Goal: Task Accomplishment & Management: Manage account settings

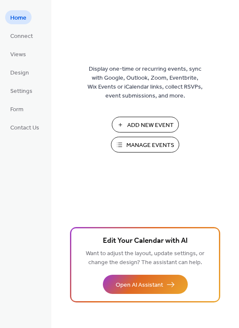
click at [152, 147] on span "Manage Events" at bounding box center [150, 145] width 48 height 9
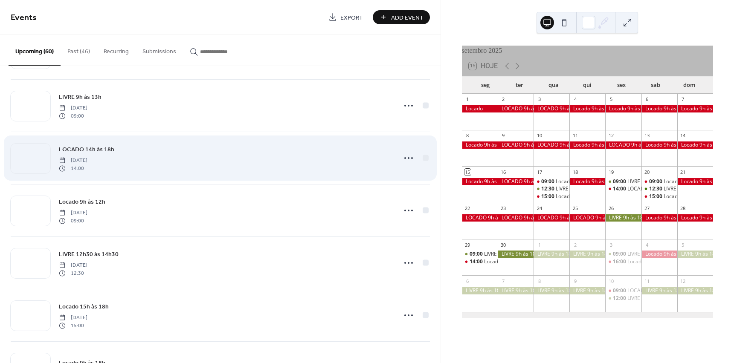
scroll to position [341, 0]
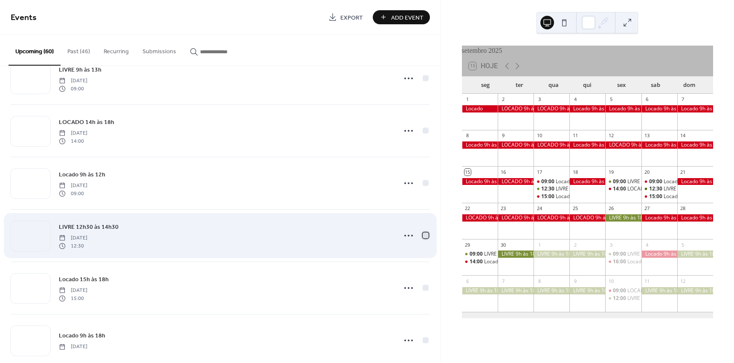
click at [423, 235] on div at bounding box center [426, 235] width 6 height 6
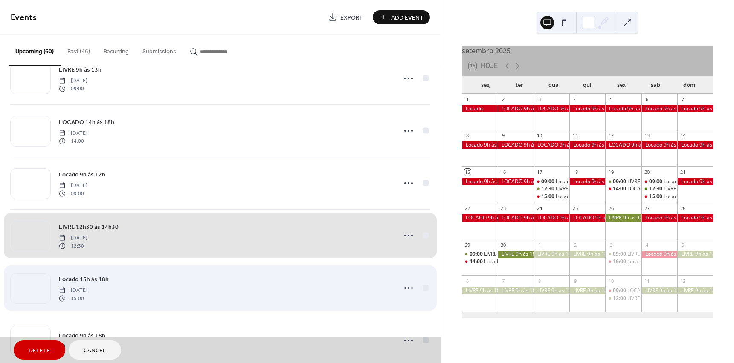
click at [424, 289] on div "Locado 15h às 18h [DATE] 15:00" at bounding box center [220, 288] width 419 height 52
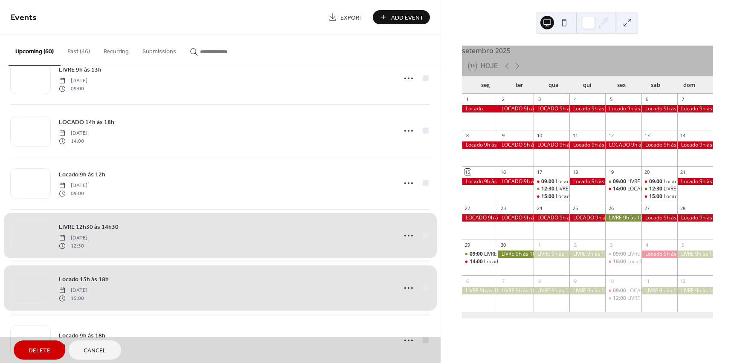
click at [39, 350] on span "Delete" at bounding box center [40, 351] width 22 height 9
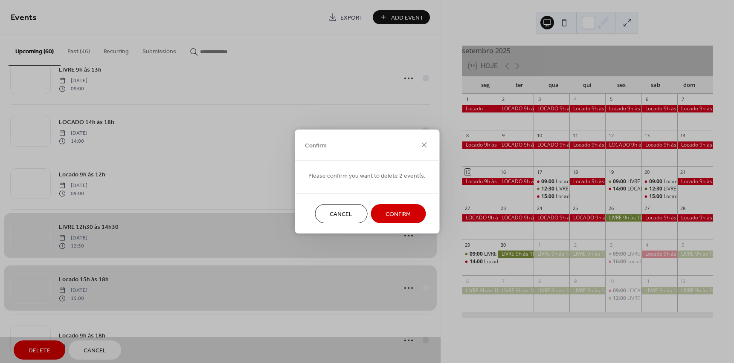
click at [398, 215] on span "Confirm" at bounding box center [398, 214] width 25 height 9
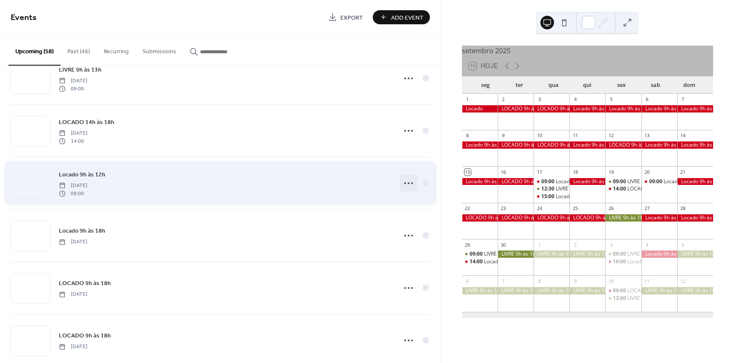
click at [406, 181] on icon at bounding box center [409, 184] width 14 height 14
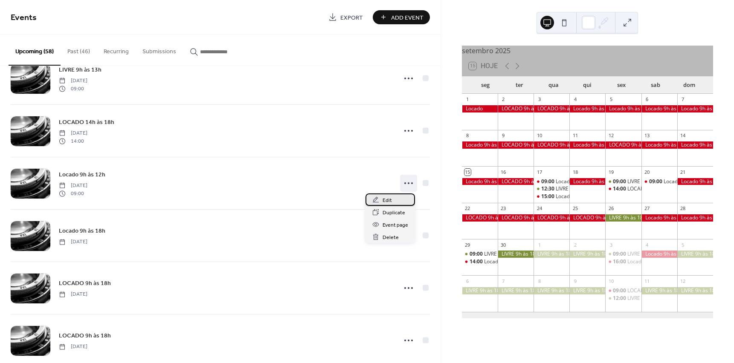
click at [386, 199] on span "Edit" at bounding box center [387, 200] width 9 height 9
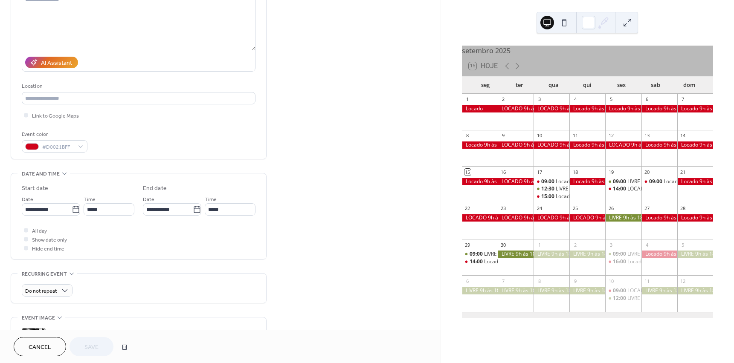
scroll to position [128, 0]
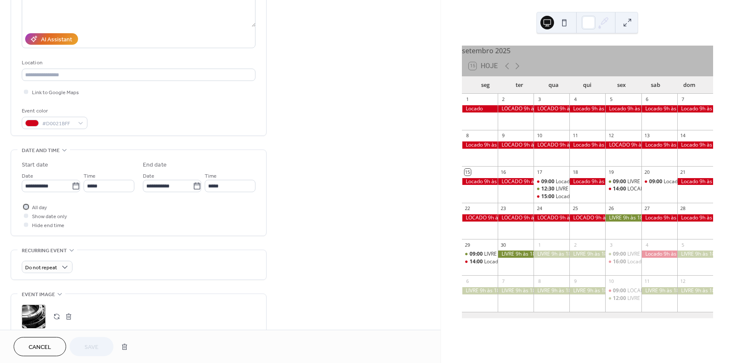
click at [26, 207] on div at bounding box center [26, 207] width 4 height 4
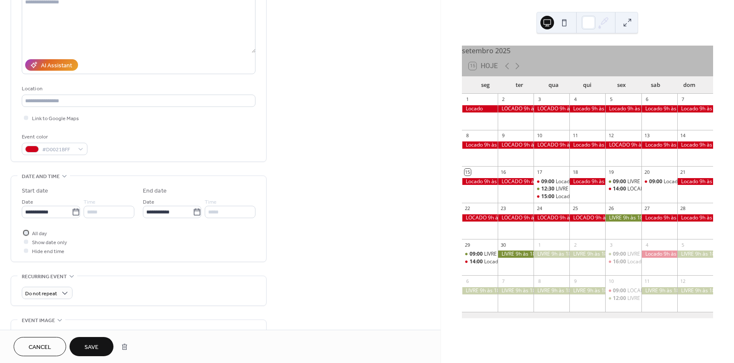
scroll to position [0, 0]
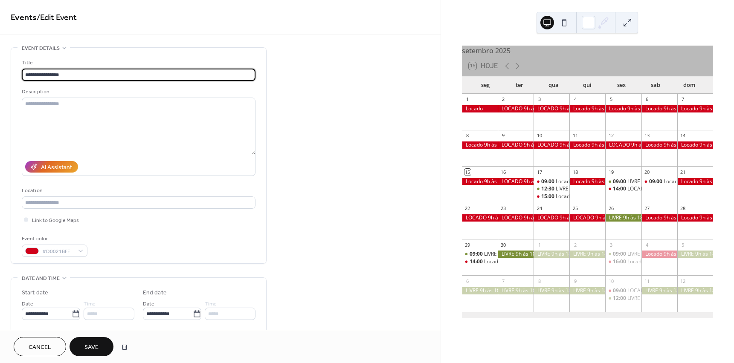
drag, startPoint x: 56, startPoint y: 73, endPoint x: 104, endPoint y: 73, distance: 47.8
click at [104, 73] on input "**********" at bounding box center [139, 75] width 234 height 12
type input "**********"
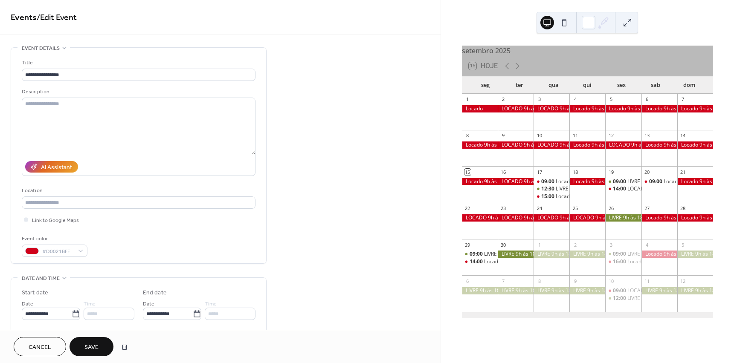
click at [90, 345] on span "Save" at bounding box center [91, 347] width 14 height 9
